Goal: Entertainment & Leisure: Consume media (video, audio)

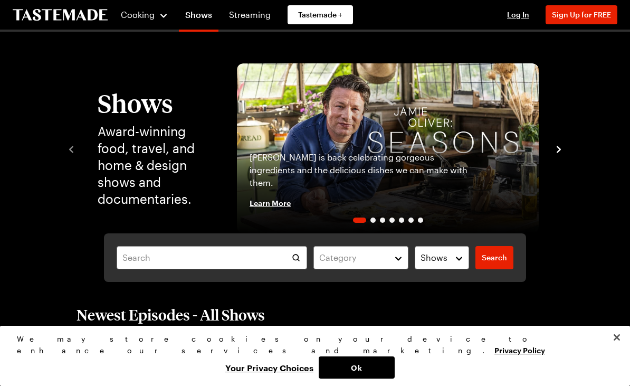
click at [409, 148] on div "[PERSON_NAME] is back celebrating gorgeous ingredients and the delicious dishes…" at bounding box center [388, 186] width 302 height 93
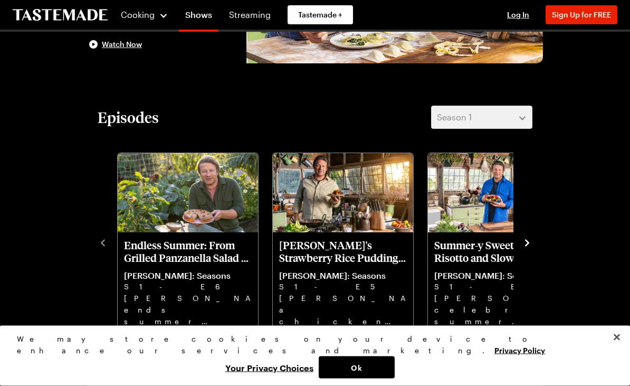
scroll to position [190, 0]
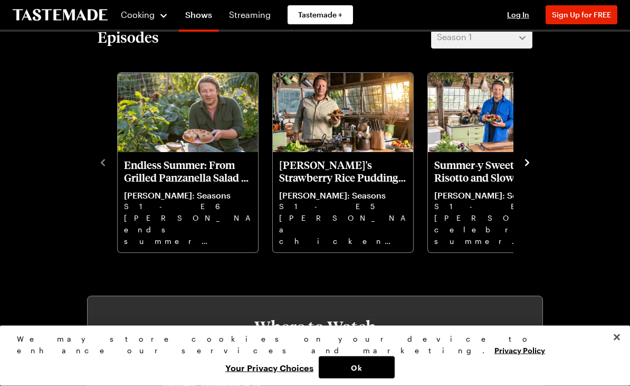
click at [526, 161] on icon "navigate to next item" at bounding box center [527, 163] width 11 height 11
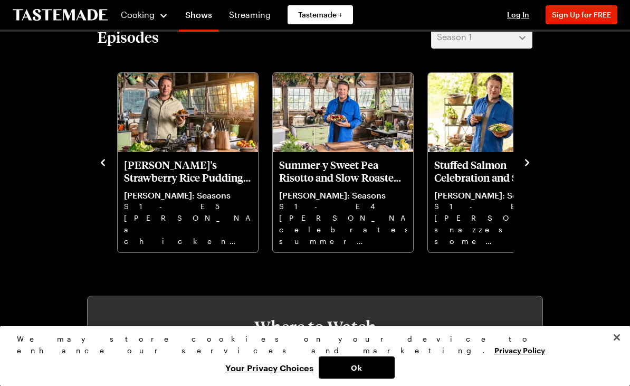
click at [529, 161] on icon "navigate to next item" at bounding box center [527, 162] width 11 height 11
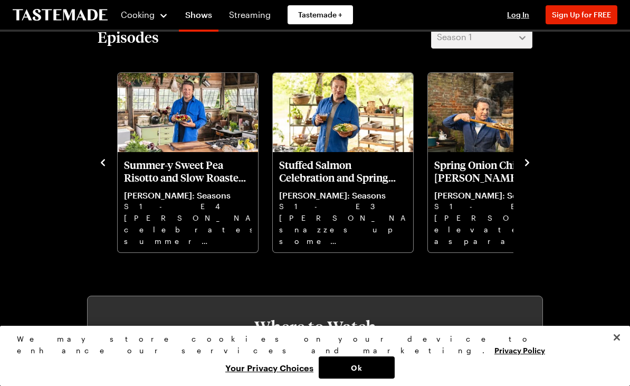
click at [528, 164] on icon "navigate to next item" at bounding box center [527, 162] width 4 height 7
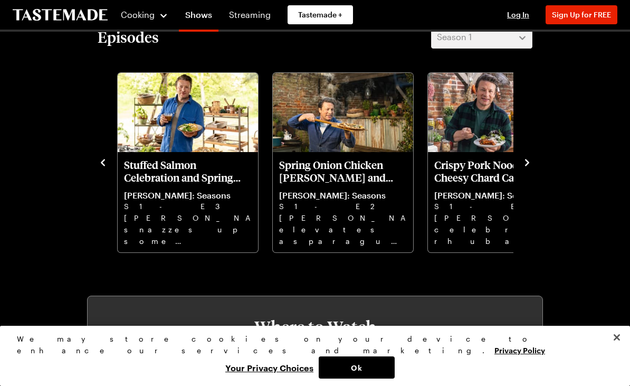
click at [528, 164] on icon "navigate to next item" at bounding box center [527, 162] width 4 height 7
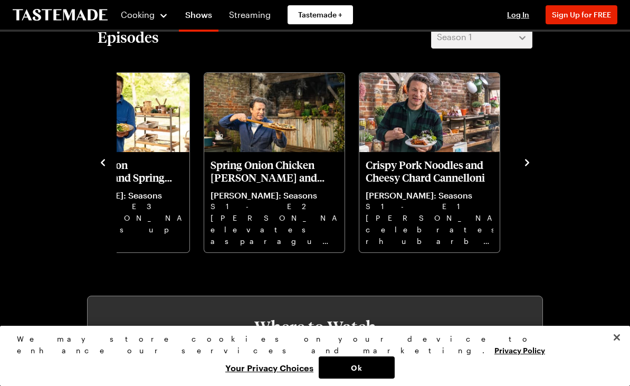
click at [524, 159] on icon "navigate to next item" at bounding box center [527, 162] width 11 height 11
click at [520, 158] on div "Endless Summer: From Grilled Panzanella Salad to Sour Cherry Tart [PERSON_NAME]…" at bounding box center [315, 162] width 435 height 184
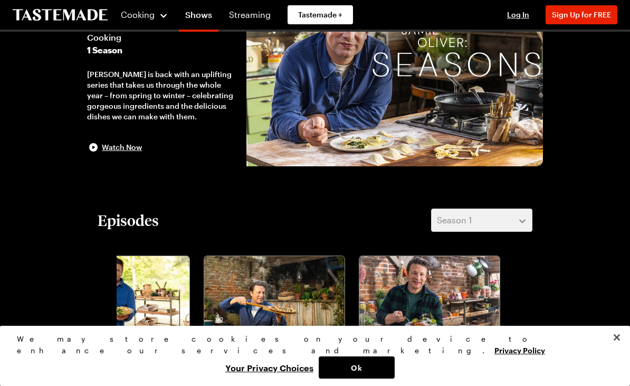
scroll to position [0, 0]
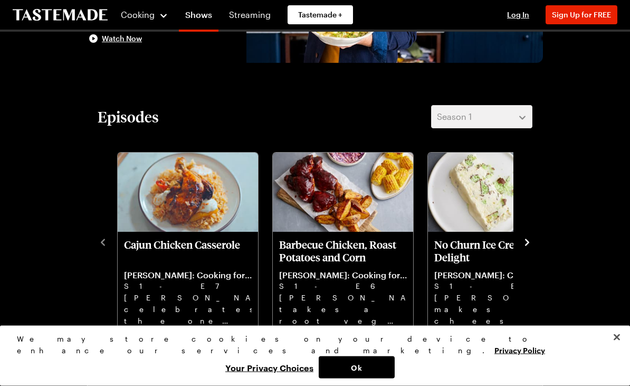
scroll to position [192, 0]
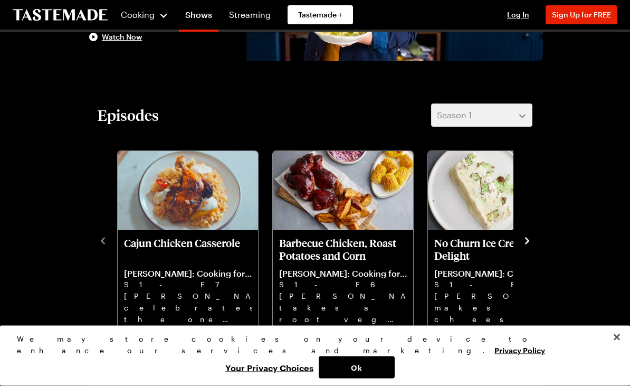
click at [528, 242] on icon "navigate to next item" at bounding box center [527, 240] width 4 height 7
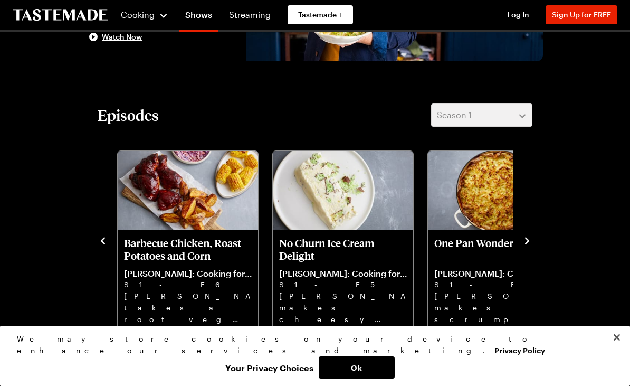
click at [527, 241] on icon "navigate to next item" at bounding box center [527, 240] width 11 height 11
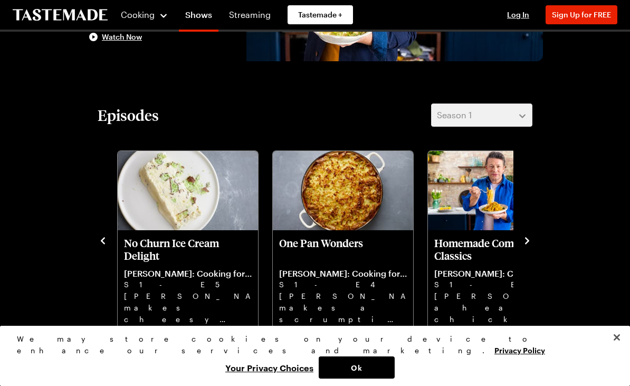
click at [526, 240] on icon "navigate to next item" at bounding box center [527, 240] width 11 height 11
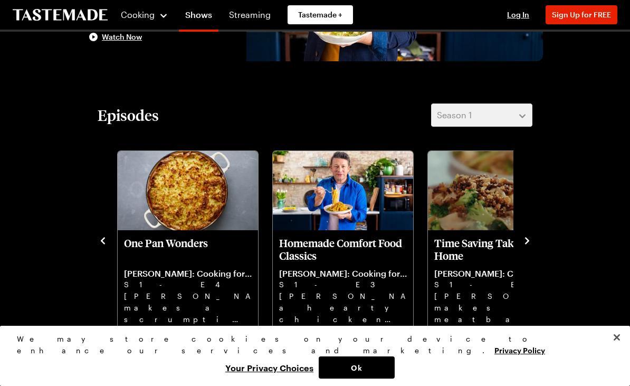
click at [530, 239] on icon "navigate to next item" at bounding box center [527, 240] width 11 height 11
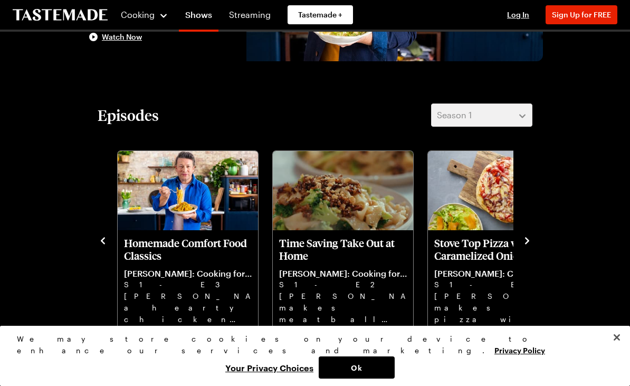
click at [526, 235] on icon "navigate to next item" at bounding box center [527, 240] width 11 height 11
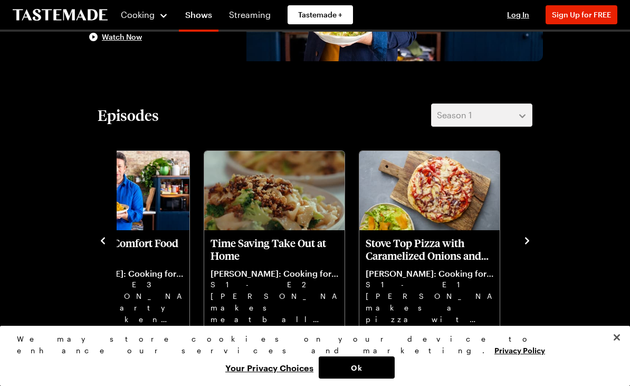
click at [529, 237] on icon "navigate to next item" at bounding box center [527, 240] width 11 height 11
click at [523, 243] on icon "navigate to next item" at bounding box center [527, 240] width 11 height 11
click at [529, 240] on icon "navigate to next item" at bounding box center [527, 240] width 4 height 7
click at [529, 236] on icon "navigate to next item" at bounding box center [527, 240] width 11 height 11
click at [531, 239] on icon "navigate to next item" at bounding box center [527, 240] width 11 height 11
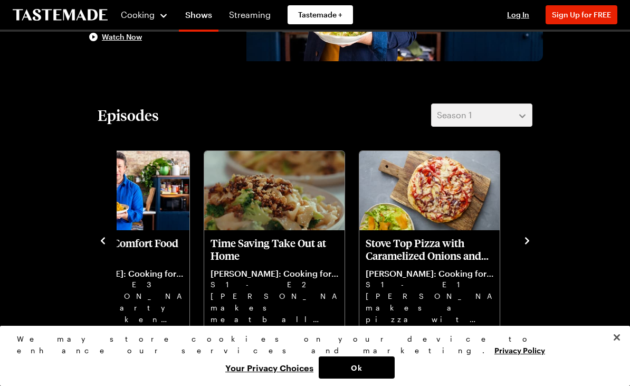
click at [526, 244] on icon "navigate to next item" at bounding box center [527, 240] width 11 height 11
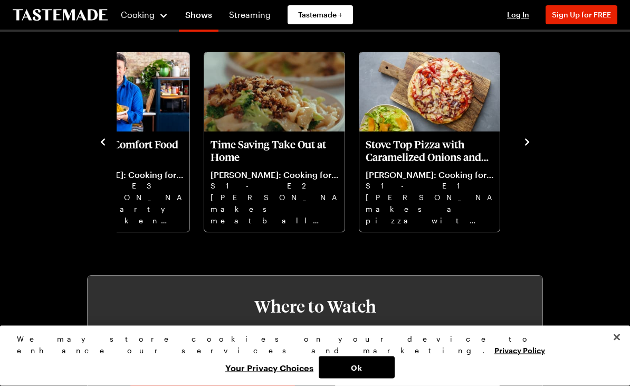
scroll to position [291, 0]
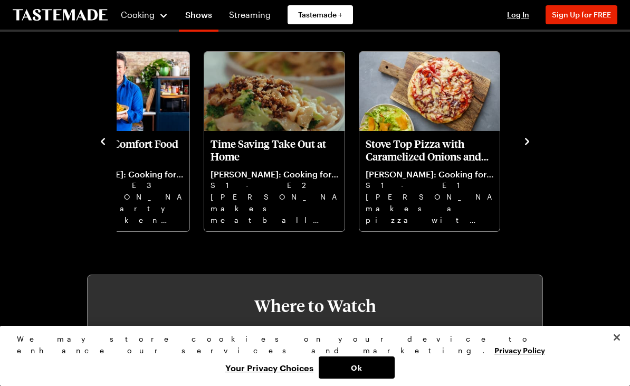
click at [615, 349] on button "Close" at bounding box center [616, 337] width 23 height 23
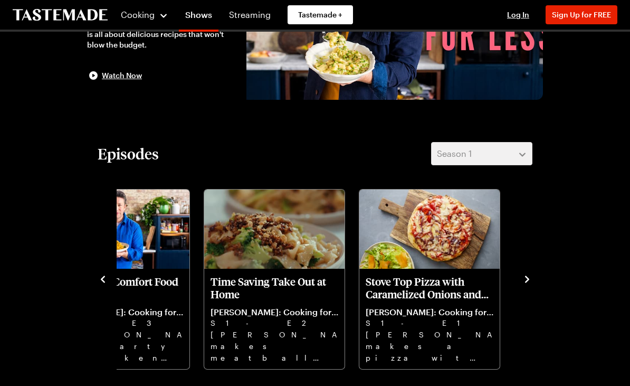
scroll to position [152, 0]
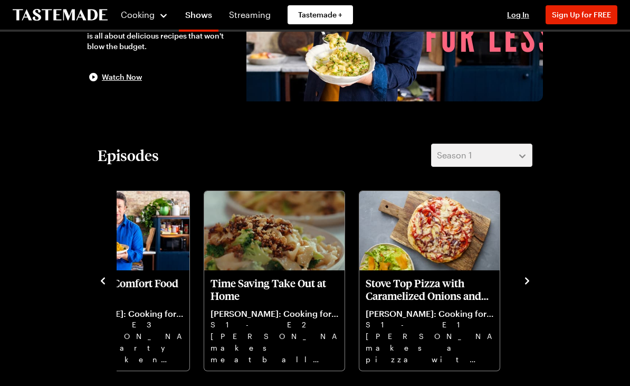
click at [528, 282] on icon "navigate to next item" at bounding box center [527, 280] width 11 height 11
click at [519, 287] on div "Cajun Chicken Casserole Jamie Oliver: Cooking for Less S1 - E7 Jamie celebrates…" at bounding box center [315, 280] width 435 height 184
click at [101, 279] on icon "navigate to previous item" at bounding box center [103, 280] width 11 height 11
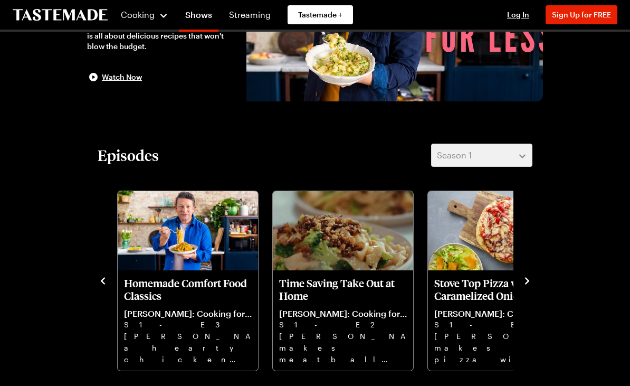
click at [526, 282] on icon "navigate to next item" at bounding box center [527, 280] width 11 height 11
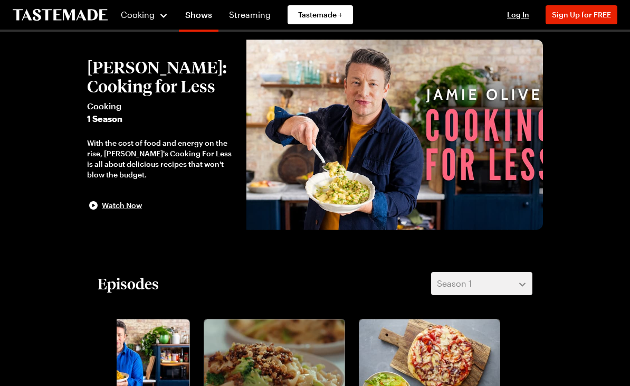
scroll to position [24, 0]
click at [451, 170] on img at bounding box center [394, 135] width 297 height 190
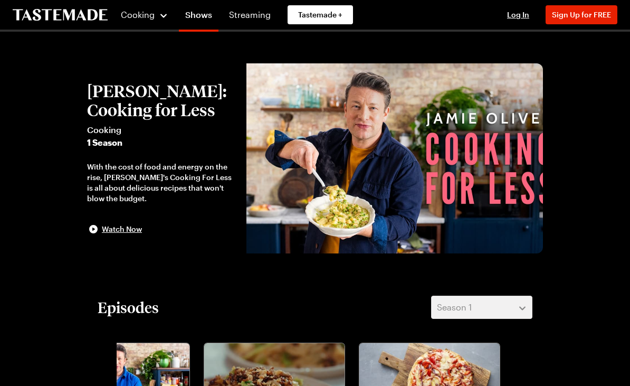
click at [331, 187] on img at bounding box center [394, 158] width 297 height 190
click at [103, 227] on span "Watch Now" at bounding box center [122, 229] width 40 height 11
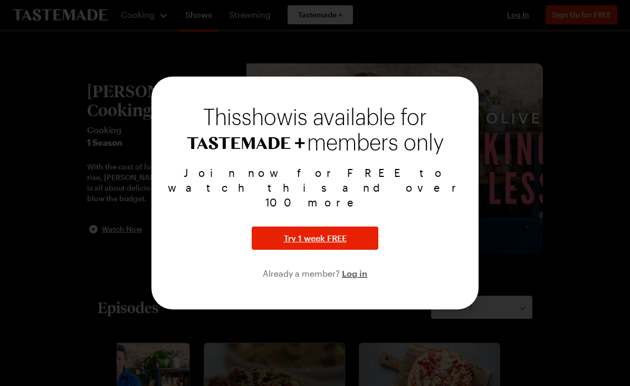
click at [355, 295] on div "This show is available for members only Join now for FREE to watch this and ove…" at bounding box center [314, 193] width 327 height 233
click at [356, 297] on div "This show is available for members only Join now for FREE to watch this and ove…" at bounding box center [314, 193] width 327 height 233
click at [365, 291] on div "This show is available for members only Join now for FREE to watch this and ove…" at bounding box center [314, 193] width 327 height 233
